Goal: Task Accomplishment & Management: Manage account settings

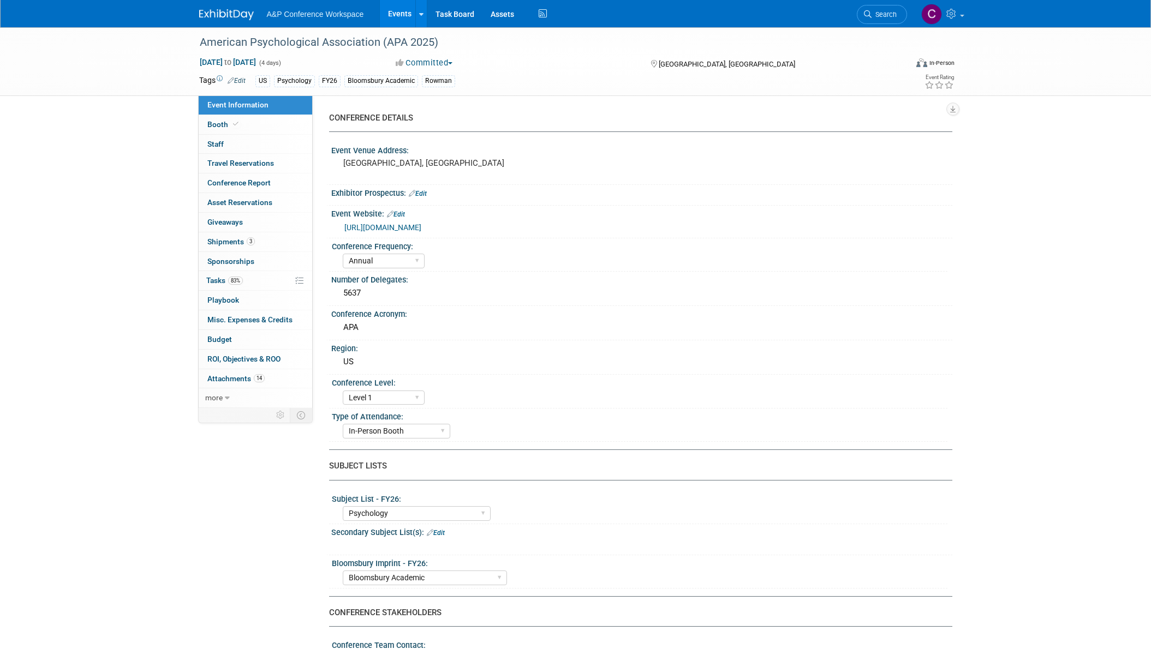
select select "Annual"
select select "Level 1"
select select "In-Person Booth"
select select "Psychology"
select select "Bloomsbury Academic"
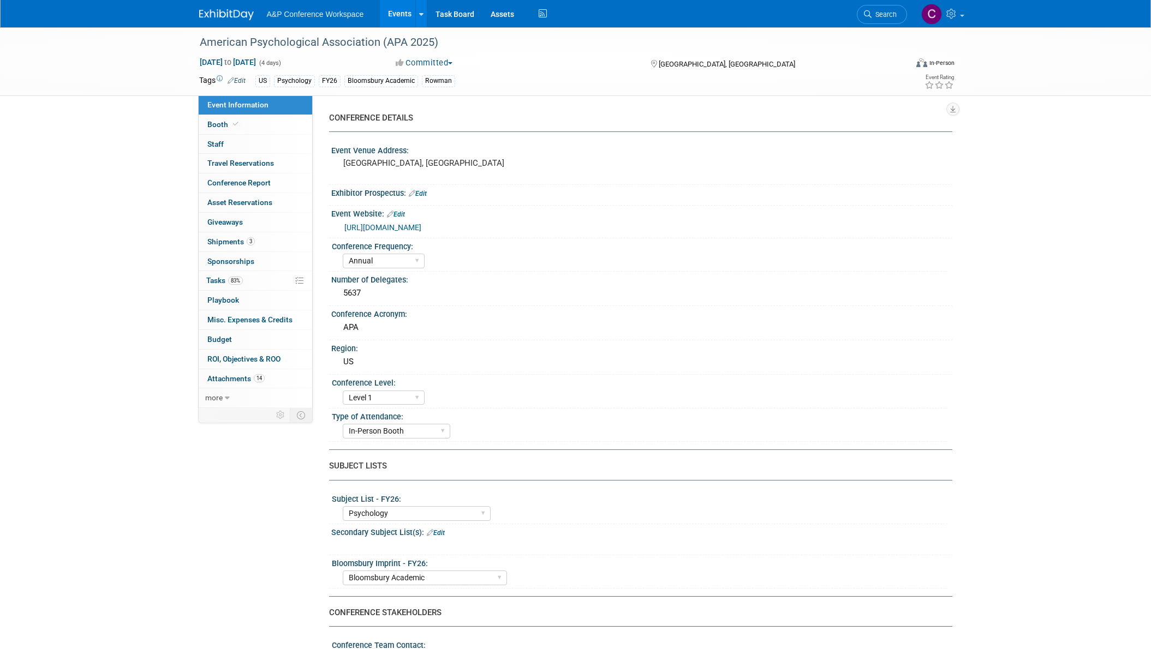
select select "[PERSON_NAME]"
select select "Networking/Commissioning"
click at [589, 181] on div "Denver, CO" at bounding box center [460, 168] width 259 height 26
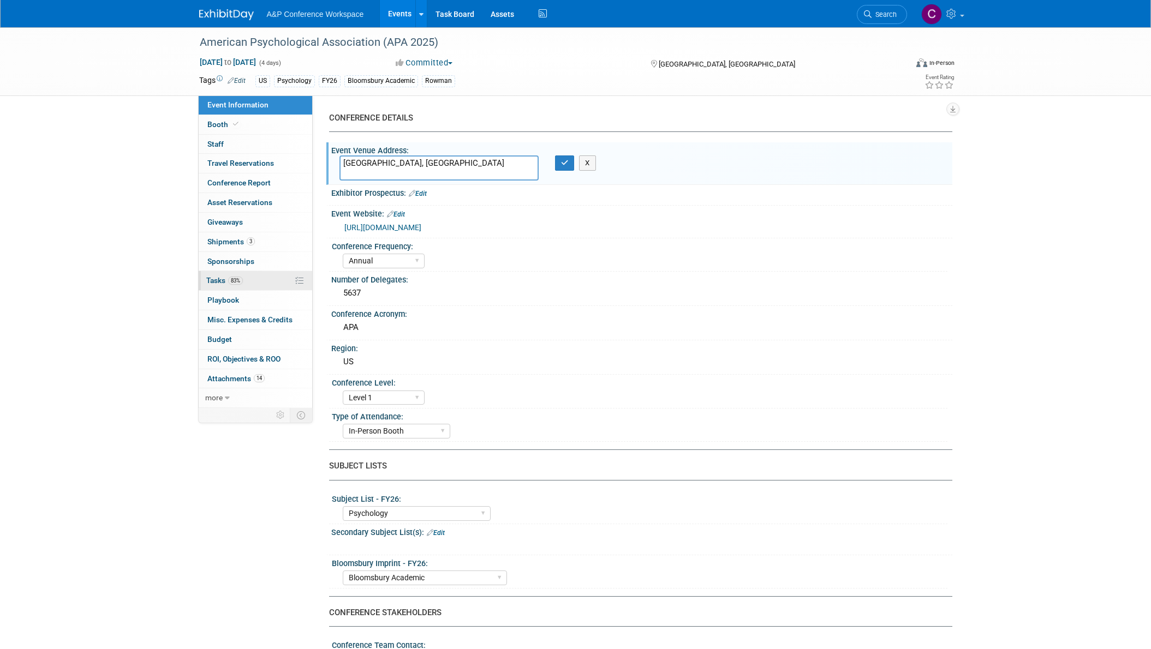
click at [206, 282] on span "Tasks 83%" at bounding box center [224, 280] width 37 height 9
